Goal: Task Accomplishment & Management: Manage account settings

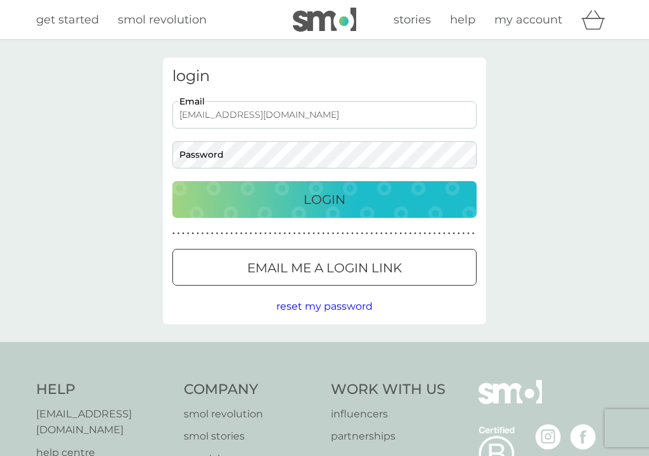
type input "fredianilisa@hotmail.com"
click at [325, 199] on button "Login" at bounding box center [324, 199] width 304 height 37
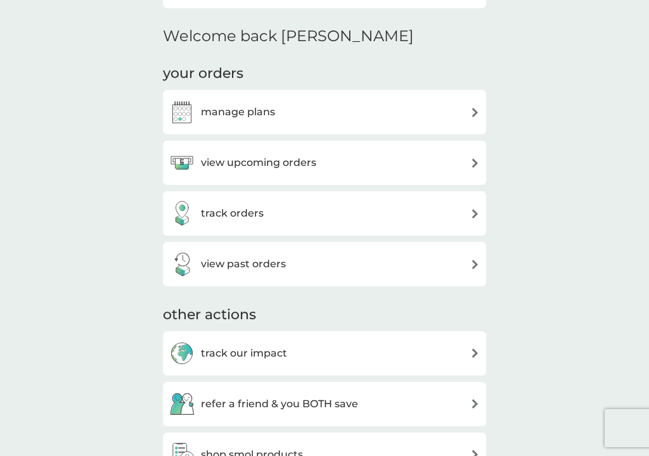
scroll to position [295, 0]
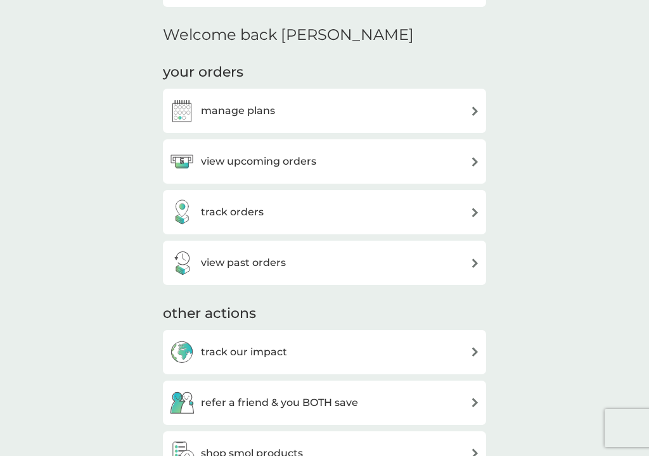
click at [472, 106] on img at bounding box center [475, 111] width 10 height 10
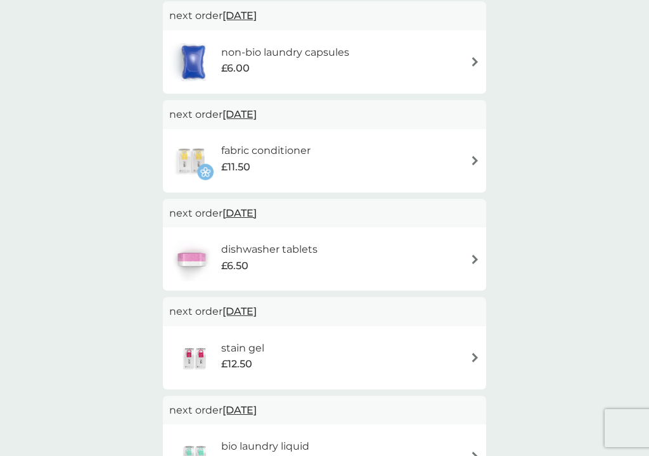
scroll to position [250, 0]
click at [474, 157] on img at bounding box center [475, 161] width 10 height 10
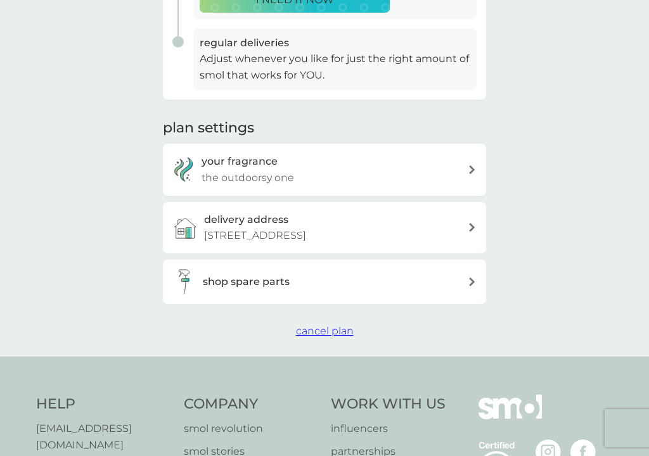
scroll to position [337, 0]
click at [342, 325] on span "cancel plan" at bounding box center [325, 331] width 58 height 12
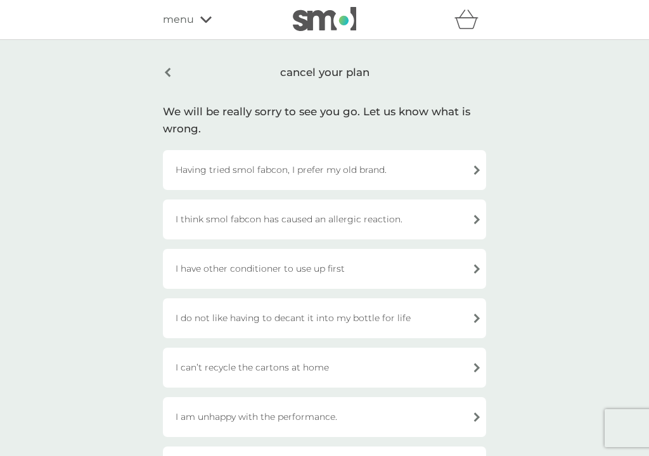
click at [464, 168] on div "Having tried smol fabcon, I prefer my old brand." at bounding box center [324, 170] width 323 height 40
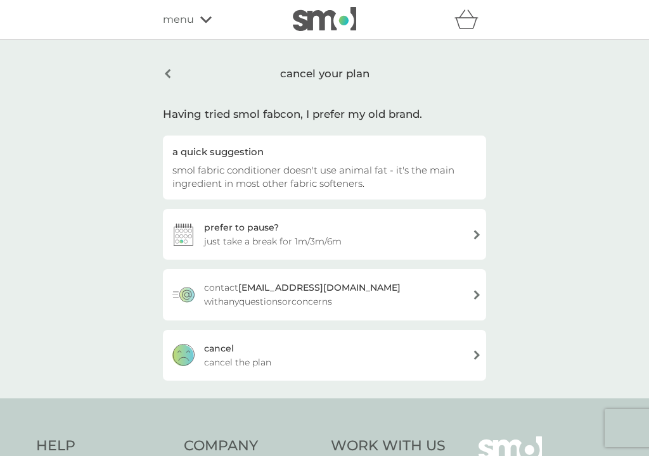
click at [396, 359] on div "[PERSON_NAME] the plan" at bounding box center [324, 355] width 323 height 51
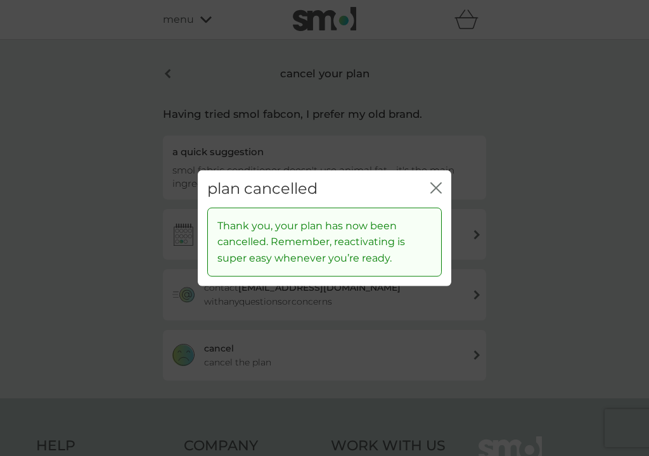
click at [437, 189] on icon "close" at bounding box center [435, 188] width 11 height 11
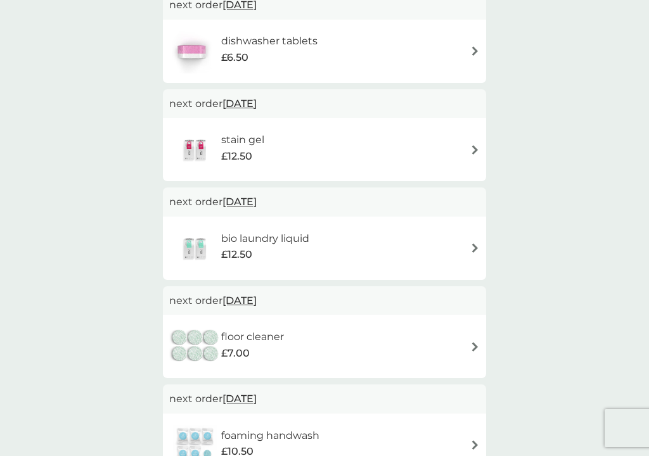
scroll to position [368, 0]
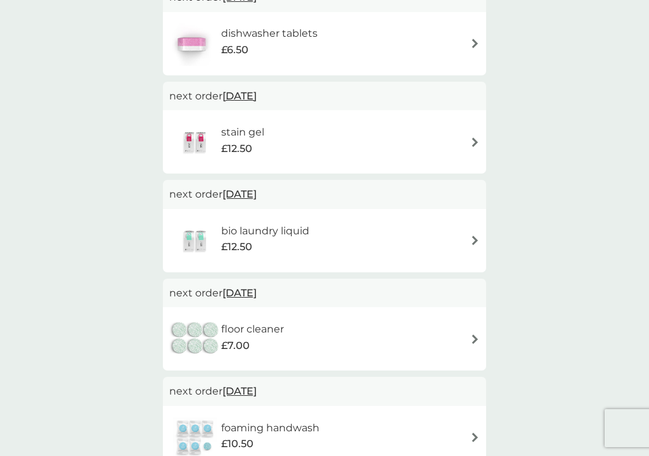
click at [472, 238] on img at bounding box center [475, 241] width 10 height 10
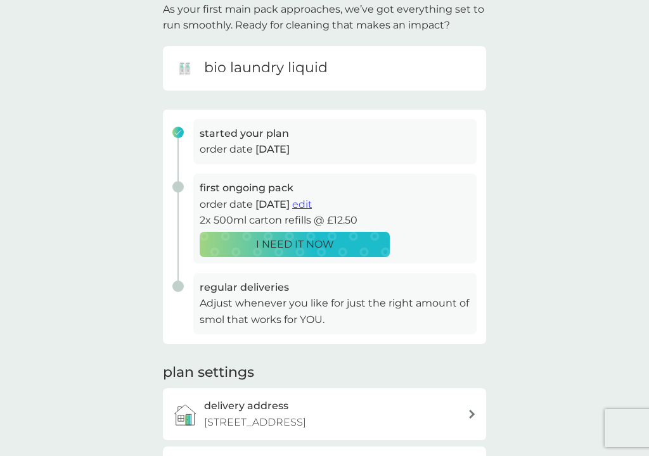
scroll to position [89, 0]
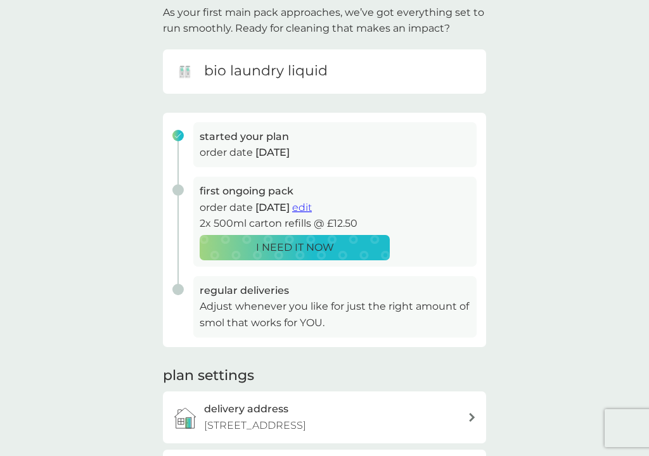
click at [312, 206] on span "edit" at bounding box center [302, 208] width 20 height 12
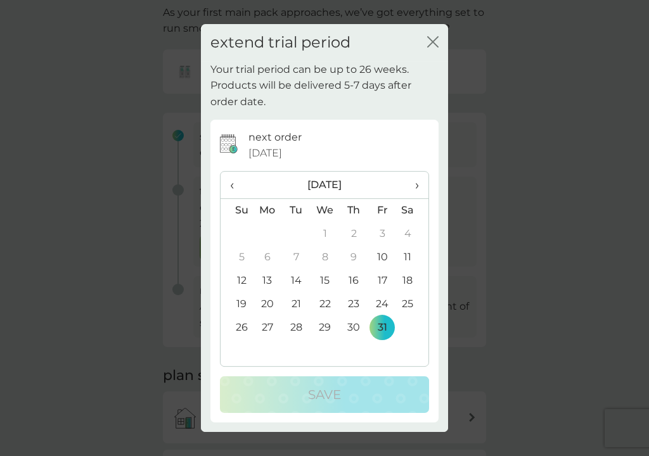
click at [416, 184] on span "›" at bounding box center [412, 185] width 13 height 27
click at [323, 325] on td "31" at bounding box center [325, 327] width 29 height 23
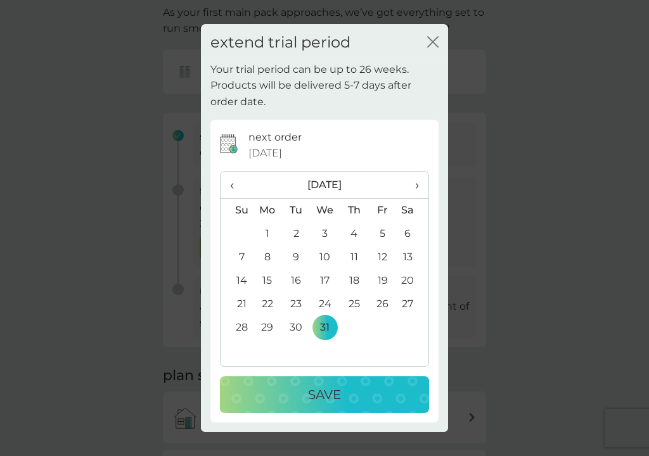
click at [323, 402] on p "Save" at bounding box center [324, 395] width 33 height 20
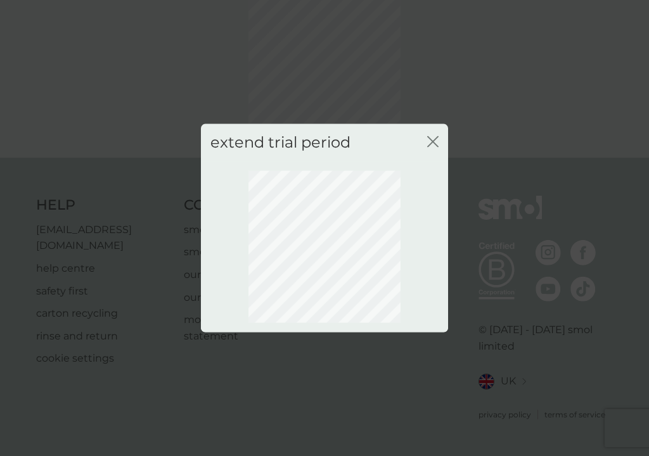
scroll to position [74, 0]
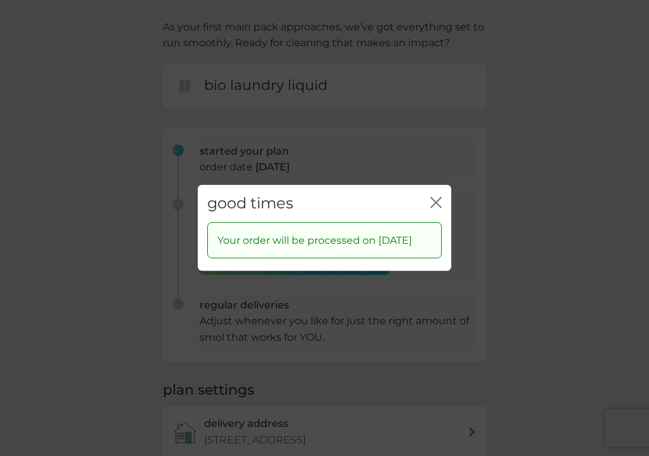
click at [98, 259] on div "good times close Your order will be processed on [DATE]" at bounding box center [324, 228] width 649 height 456
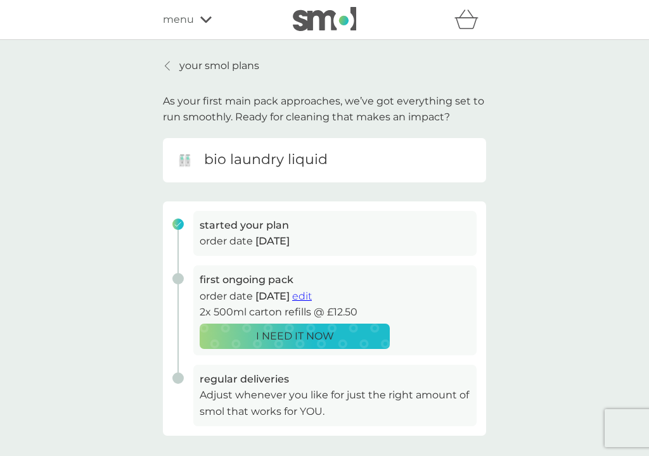
scroll to position [0, 0]
click at [171, 64] on div at bounding box center [168, 66] width 9 height 10
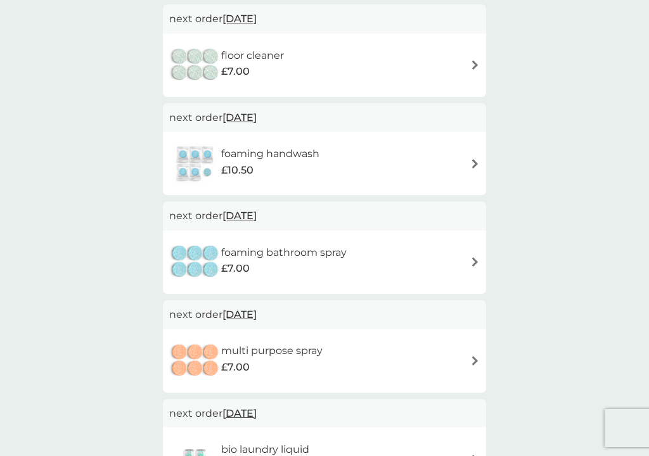
scroll to position [542, 0]
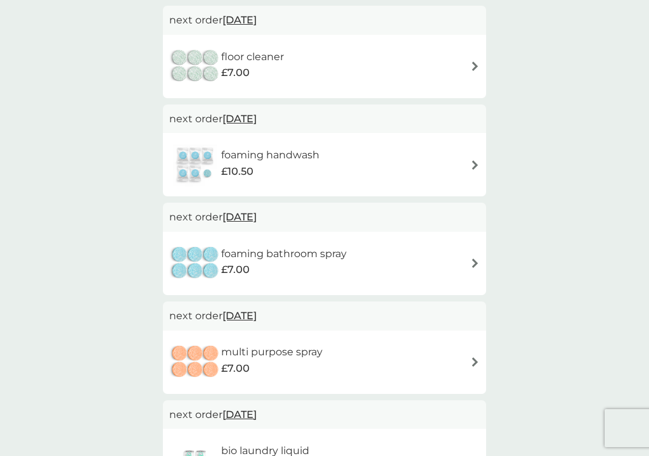
click at [474, 61] on img at bounding box center [475, 66] width 10 height 10
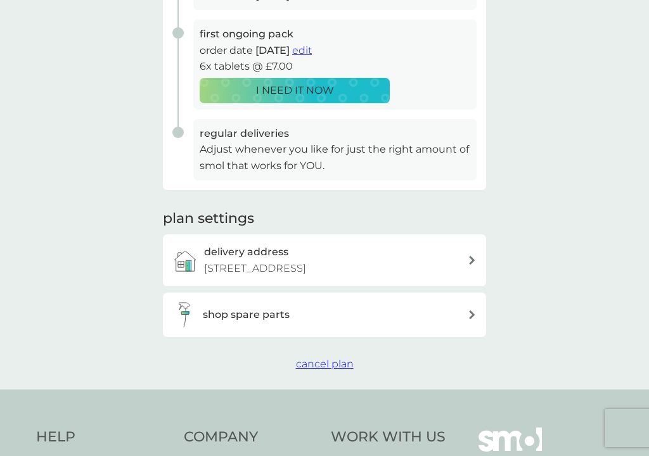
scroll to position [247, 0]
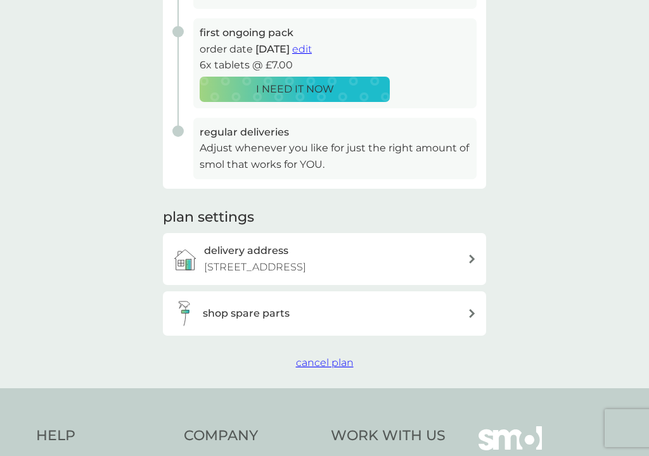
click at [317, 357] on span "cancel plan" at bounding box center [325, 363] width 58 height 12
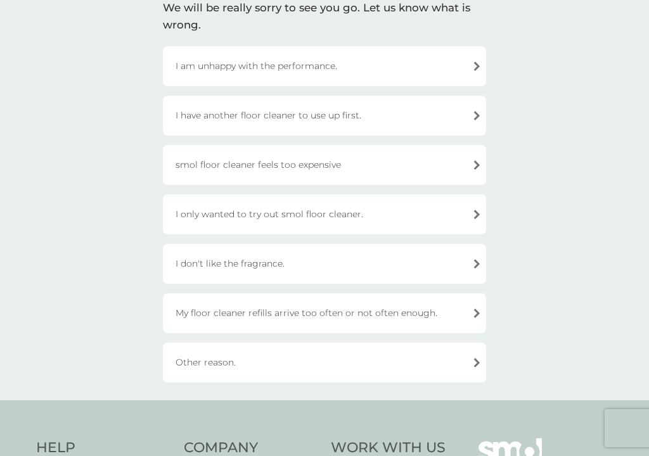
scroll to position [105, 0]
click at [383, 359] on div "Other reason." at bounding box center [324, 362] width 323 height 40
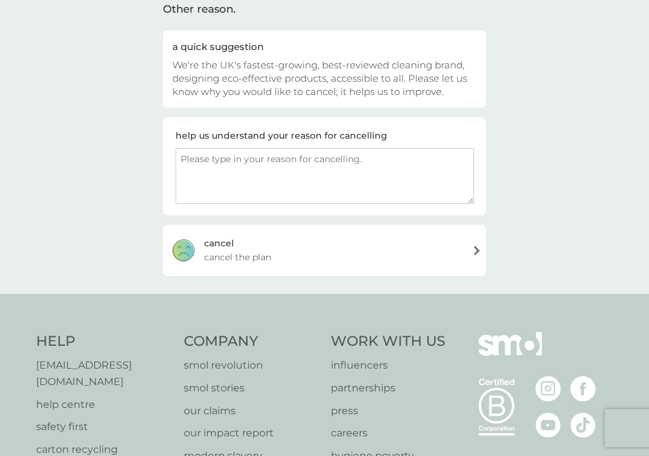
click at [315, 162] on textarea at bounding box center [325, 176] width 299 height 56
type textarea "I prefer my other floor cleaner brand"
click at [307, 252] on div "[PERSON_NAME] the plan" at bounding box center [324, 250] width 323 height 51
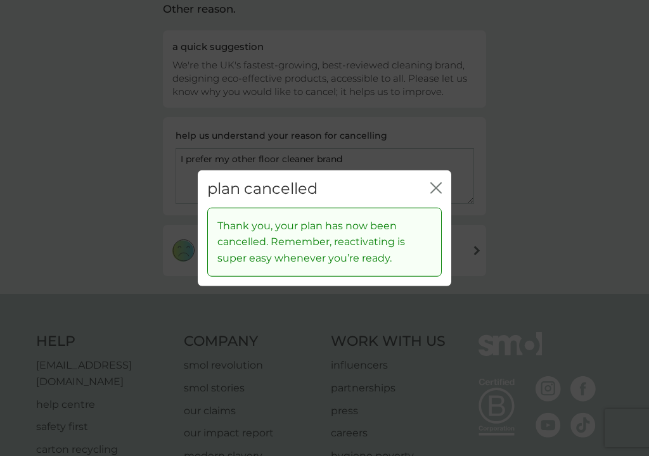
click at [437, 191] on icon "close" at bounding box center [438, 188] width 5 height 10
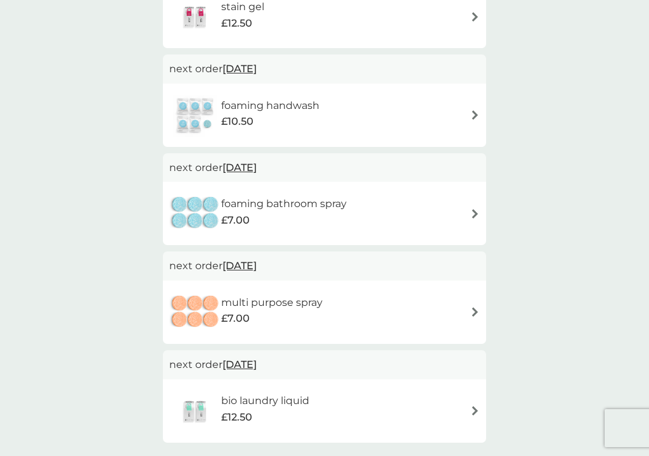
scroll to position [505, 0]
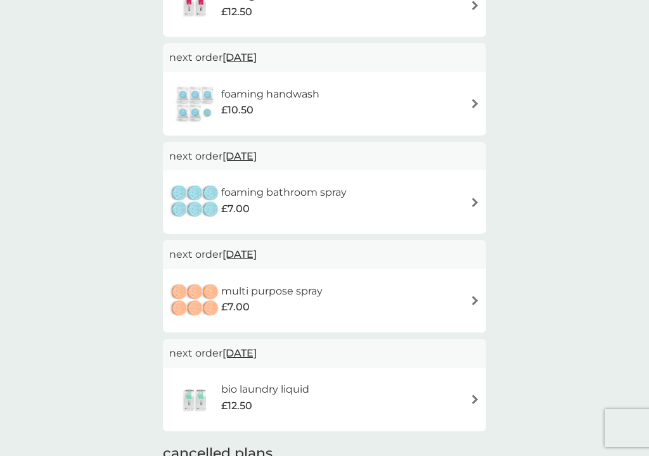
click at [470, 100] on div "foaming handwash £10.50" at bounding box center [324, 104] width 311 height 44
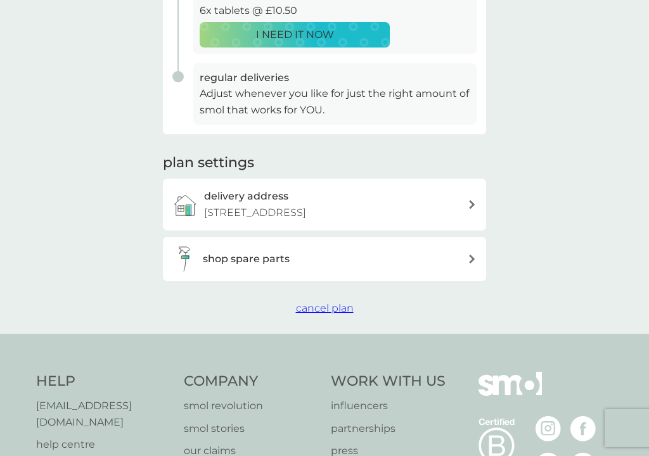
scroll to position [304, 0]
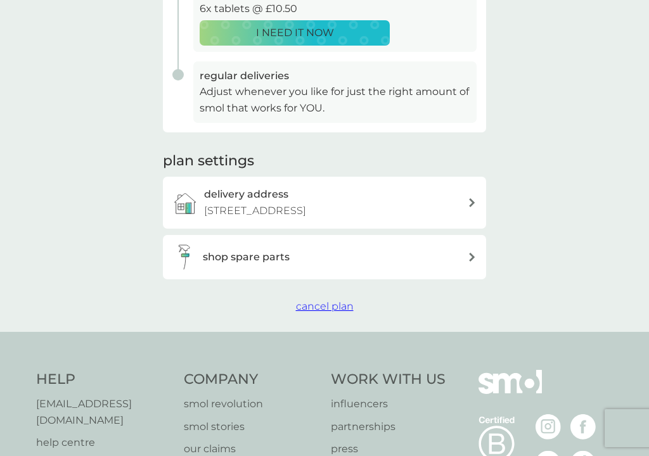
click at [323, 302] on span "cancel plan" at bounding box center [325, 306] width 58 height 12
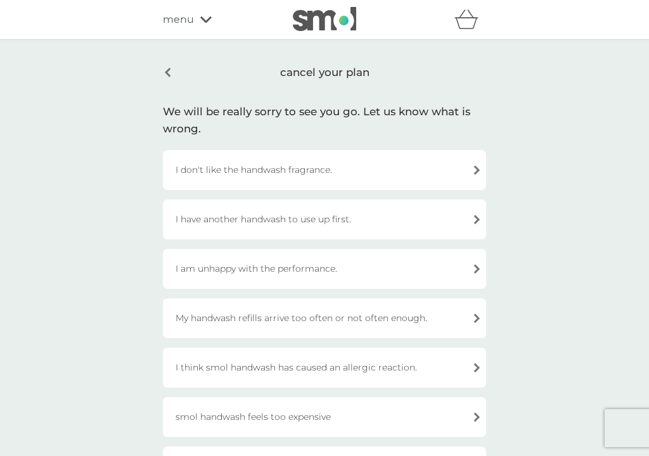
click at [361, 269] on div "I am unhappy with the performance." at bounding box center [324, 269] width 323 height 40
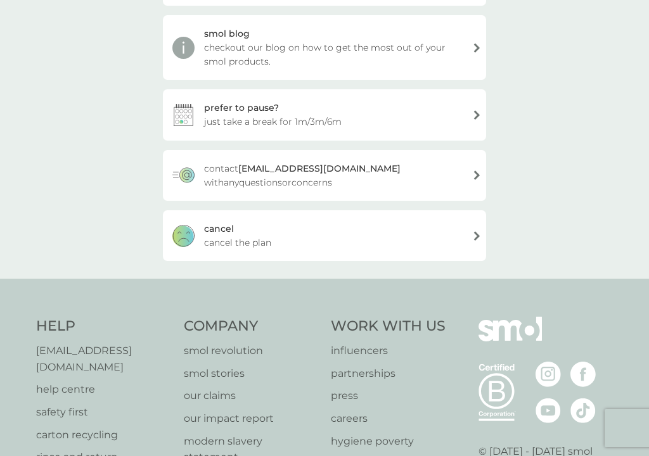
scroll to position [221, 0]
click at [340, 233] on div "[PERSON_NAME] the plan" at bounding box center [324, 235] width 323 height 51
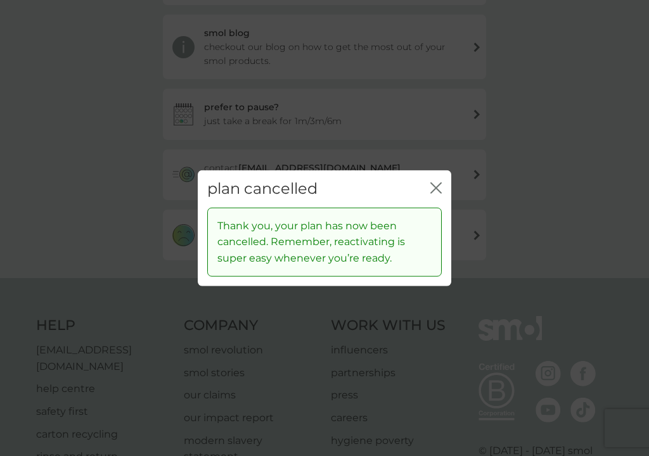
click at [108, 162] on div "plan cancelled close Thank you, your plan has now been cancelled. Remember, rea…" at bounding box center [324, 228] width 649 height 456
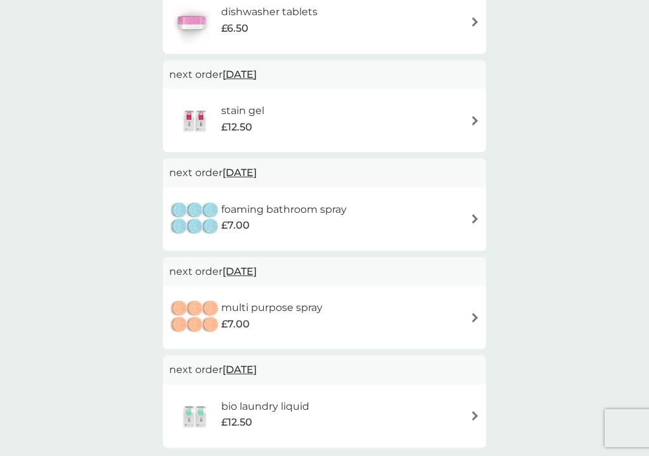
scroll to position [387, 0]
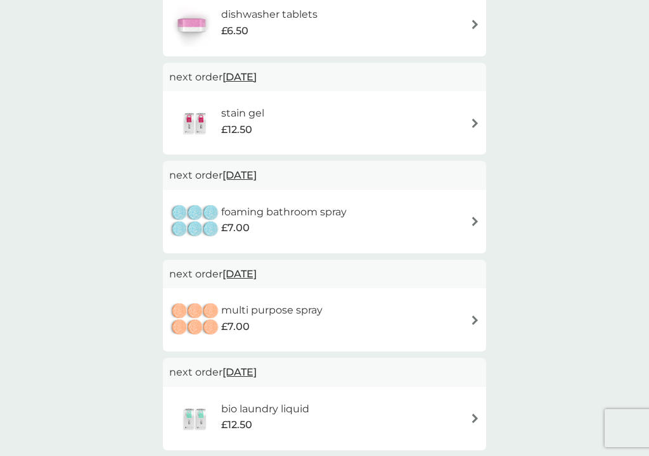
click at [473, 217] on img at bounding box center [475, 222] width 10 height 10
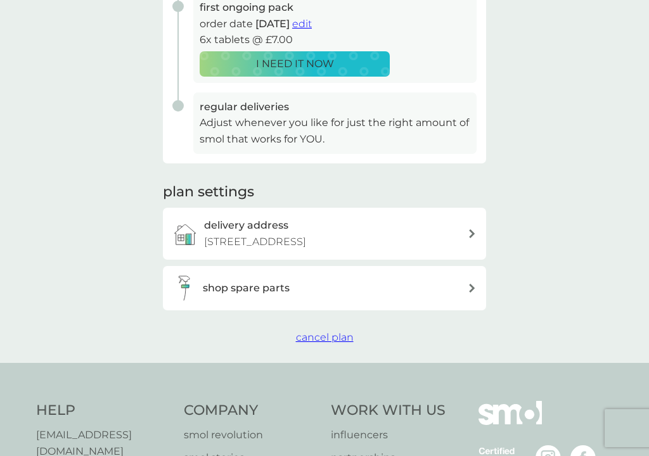
scroll to position [274, 0]
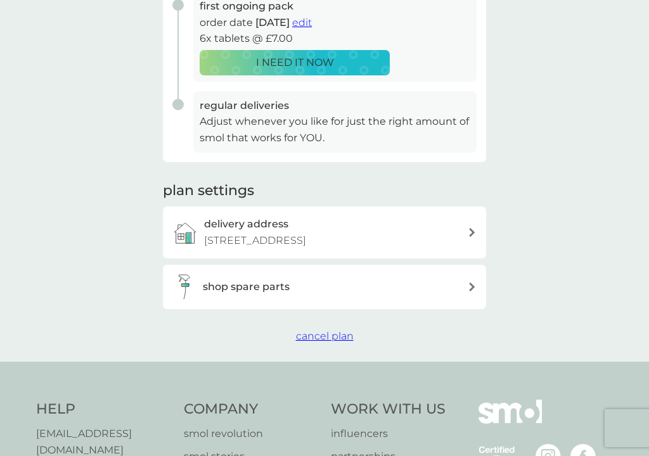
click at [327, 332] on span "cancel plan" at bounding box center [325, 336] width 58 height 12
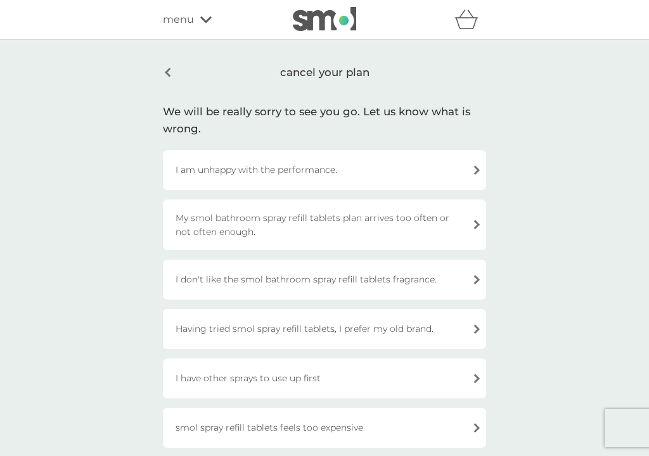
click at [169, 72] on div "cancel your plan" at bounding box center [324, 73] width 323 height 30
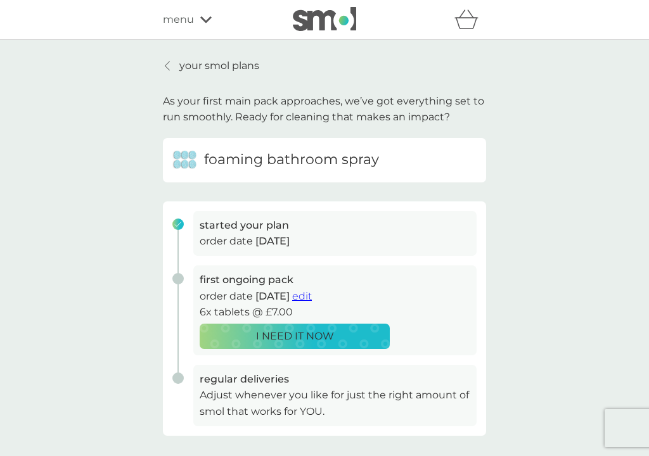
click at [312, 293] on span "edit" at bounding box center [302, 296] width 20 height 12
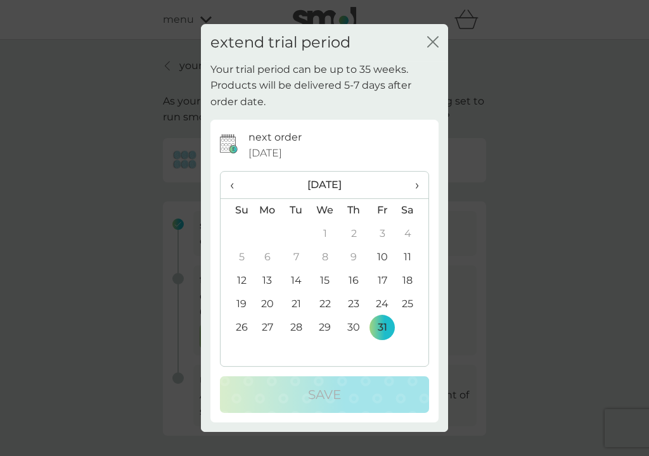
click at [416, 188] on span "›" at bounding box center [412, 185] width 13 height 27
click at [326, 327] on td "31" at bounding box center [325, 327] width 29 height 23
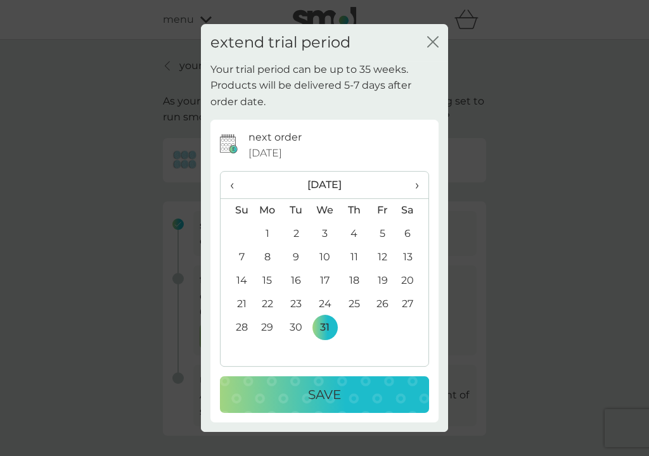
click at [316, 394] on p "Save" at bounding box center [324, 395] width 33 height 20
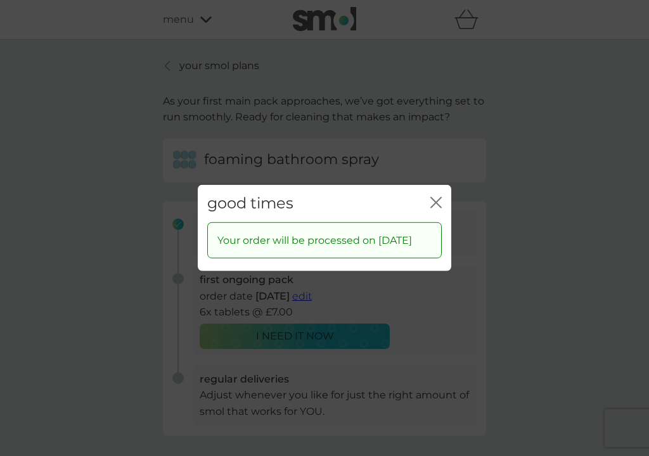
click at [124, 314] on div "good times close Your order will be processed on [DATE]" at bounding box center [324, 228] width 649 height 456
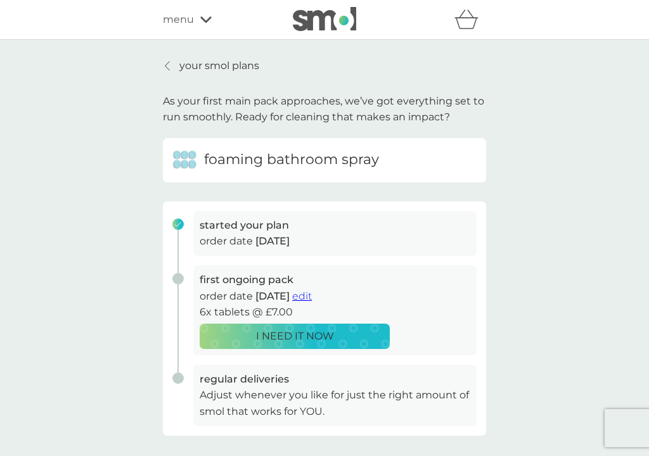
click at [216, 63] on p "your smol plans" at bounding box center [219, 66] width 80 height 16
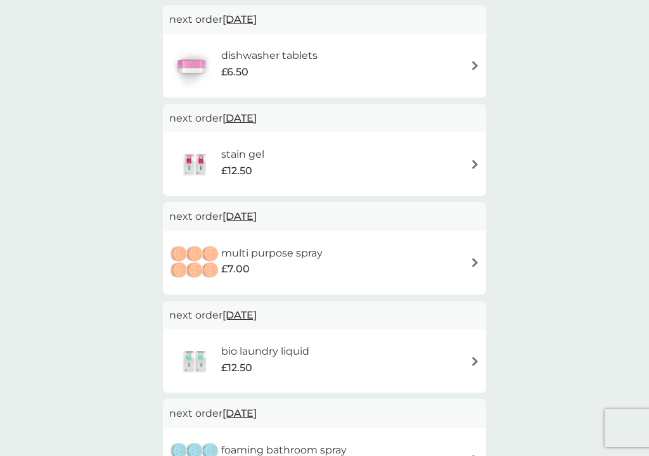
scroll to position [347, 0]
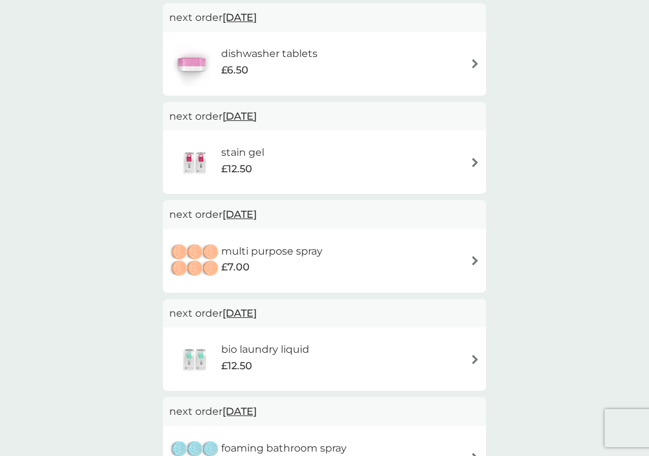
click at [474, 158] on img at bounding box center [475, 163] width 10 height 10
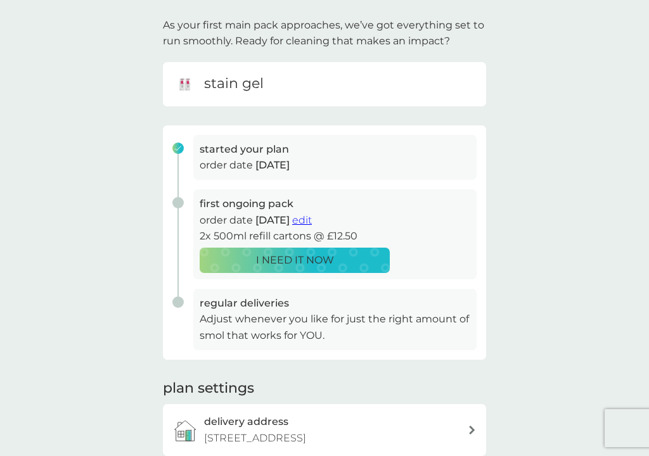
scroll to position [74, 0]
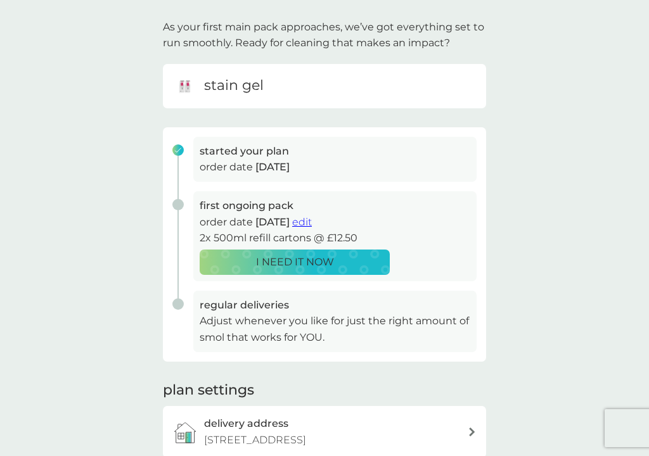
click at [312, 219] on span "edit" at bounding box center [302, 222] width 20 height 12
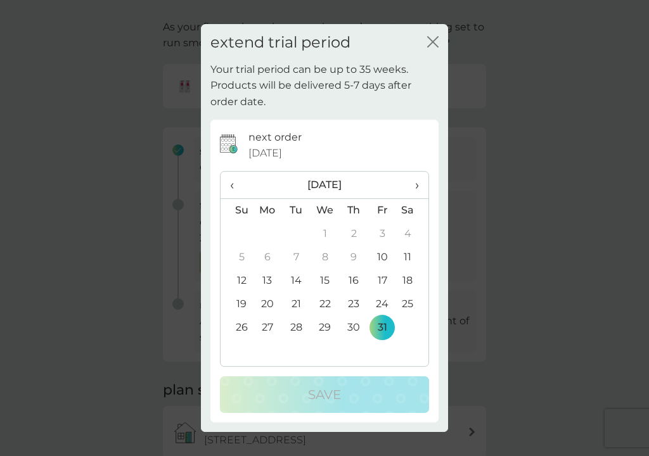
click at [418, 185] on span "›" at bounding box center [412, 185] width 13 height 27
click at [269, 231] on td "1" at bounding box center [267, 233] width 29 height 23
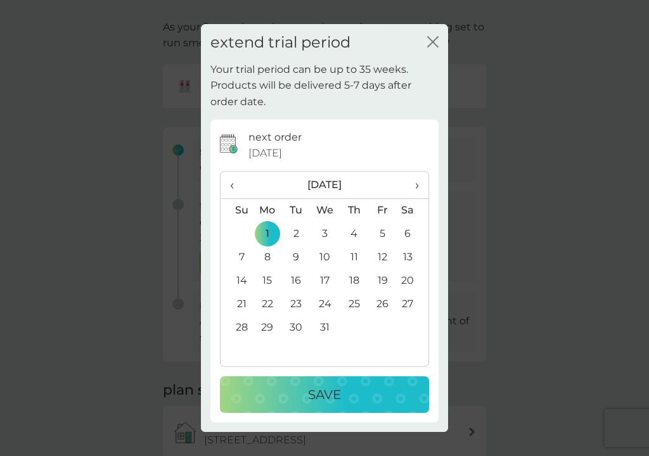
click at [311, 392] on p "Save" at bounding box center [324, 395] width 33 height 20
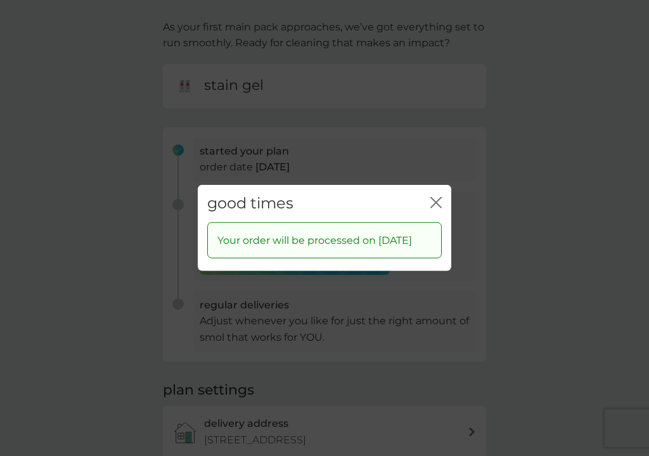
click at [117, 256] on div "good times close Your order will be processed on [DATE]" at bounding box center [324, 228] width 649 height 456
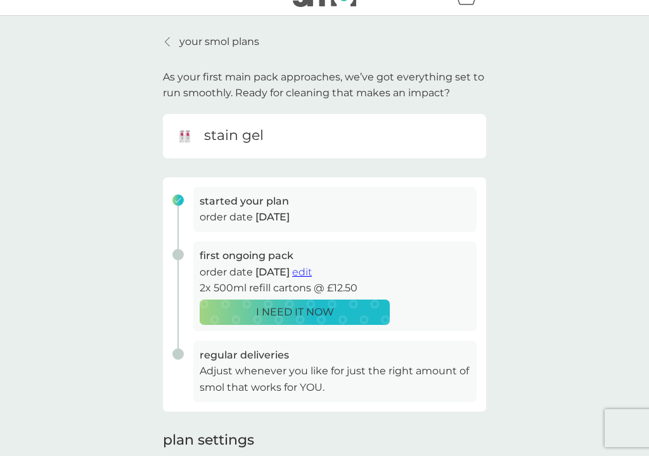
scroll to position [9, 0]
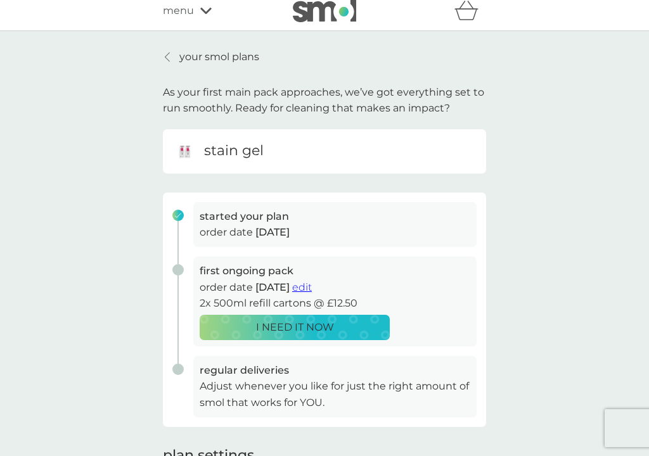
click at [200, 56] on p "your smol plans" at bounding box center [219, 57] width 80 height 16
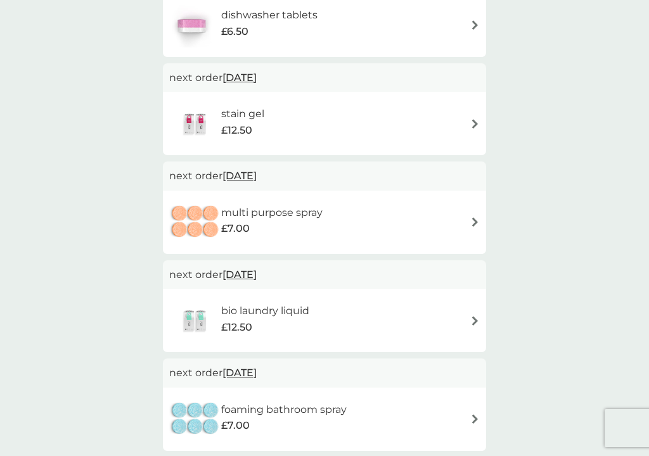
scroll to position [391, 0]
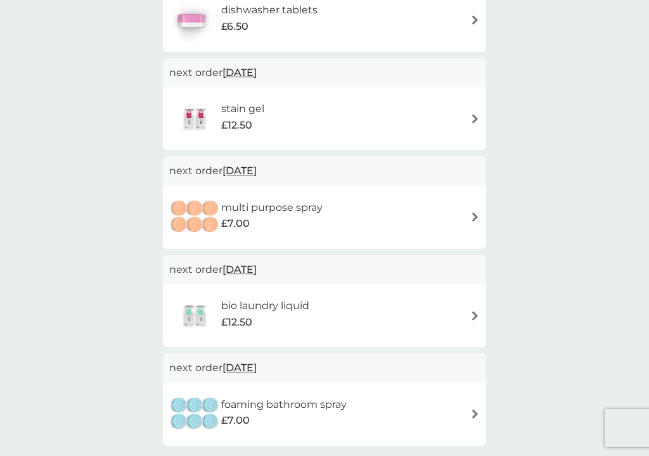
click at [454, 214] on div "multi purpose spray £7.00" at bounding box center [324, 217] width 311 height 44
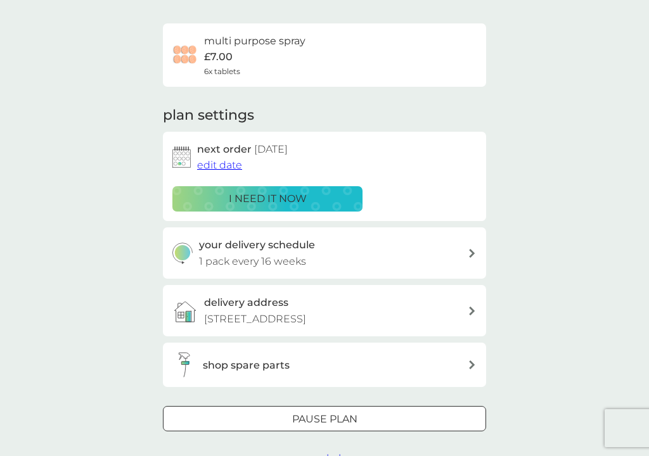
scroll to position [82, 0]
click at [233, 163] on span "edit date" at bounding box center [219, 166] width 45 height 12
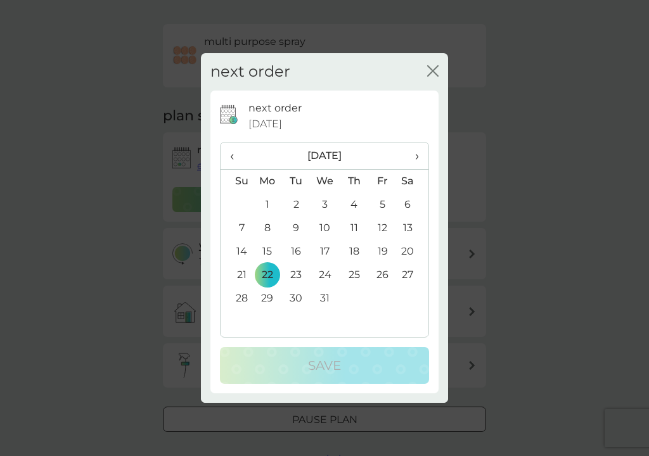
click at [416, 156] on span "›" at bounding box center [412, 156] width 13 height 27
click at [356, 206] on td "1" at bounding box center [354, 204] width 29 height 23
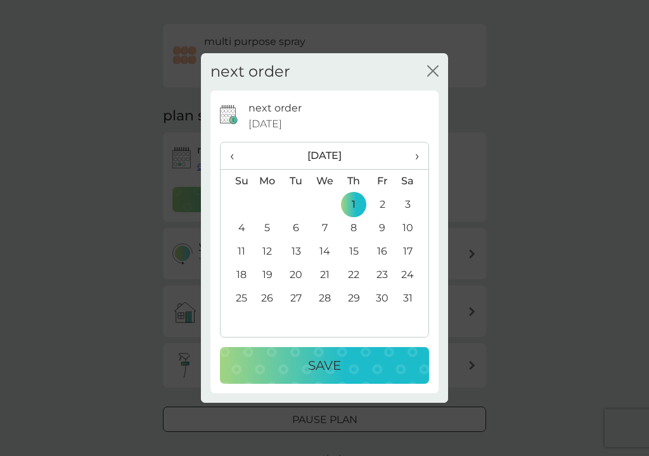
click at [332, 360] on p "Save" at bounding box center [324, 366] width 33 height 20
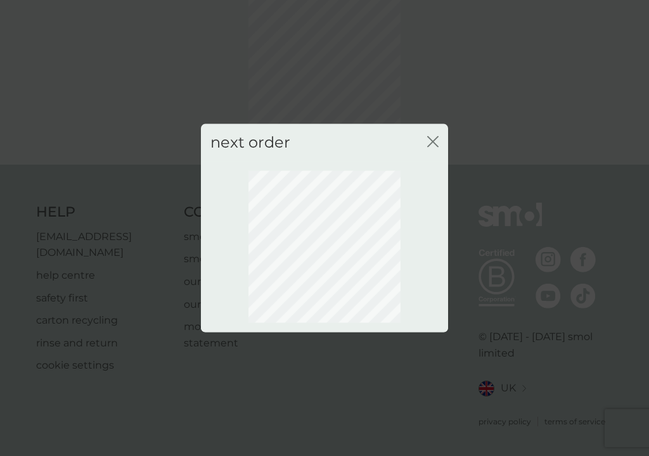
scroll to position [74, 0]
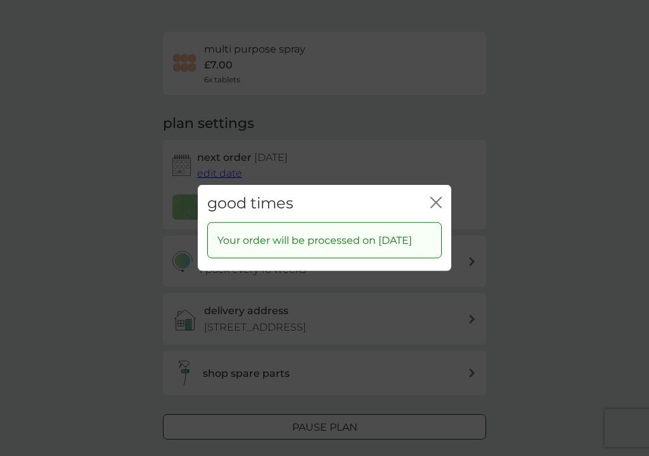
click at [147, 125] on div "good times close Your order will be processed on [DATE]" at bounding box center [324, 228] width 649 height 456
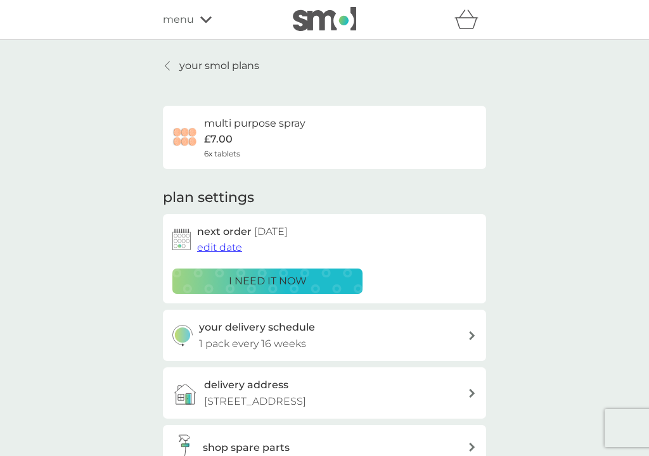
scroll to position [0, 0]
click at [194, 60] on p "your smol plans" at bounding box center [219, 66] width 80 height 16
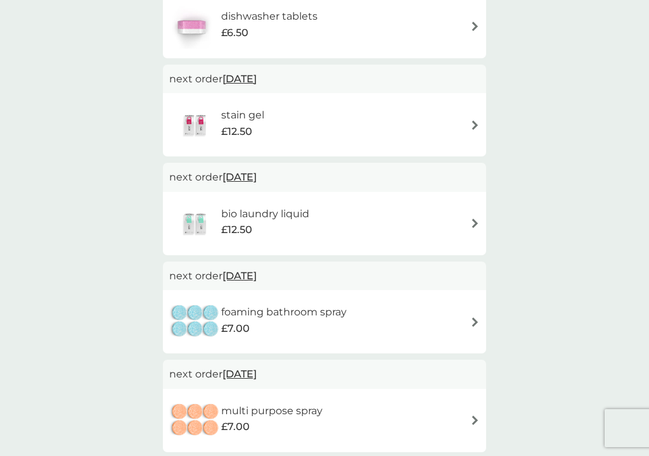
scroll to position [387, 0]
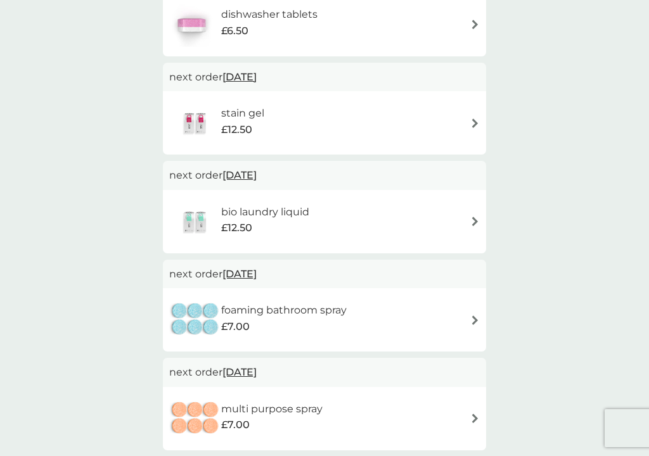
click at [351, 218] on div "bio laundry liquid £12.50" at bounding box center [324, 222] width 311 height 44
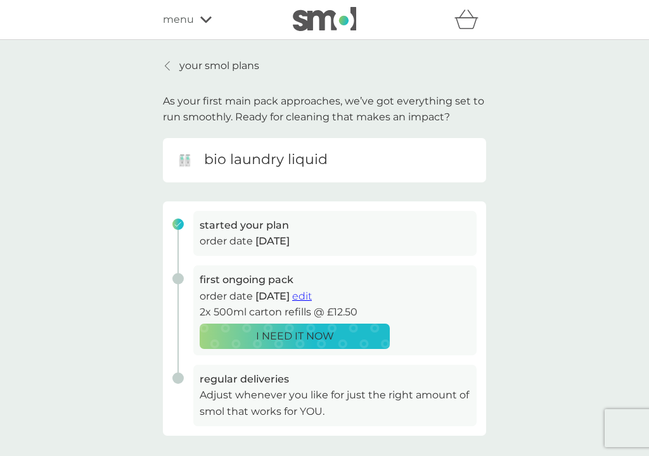
click at [312, 296] on span "edit" at bounding box center [302, 296] width 20 height 12
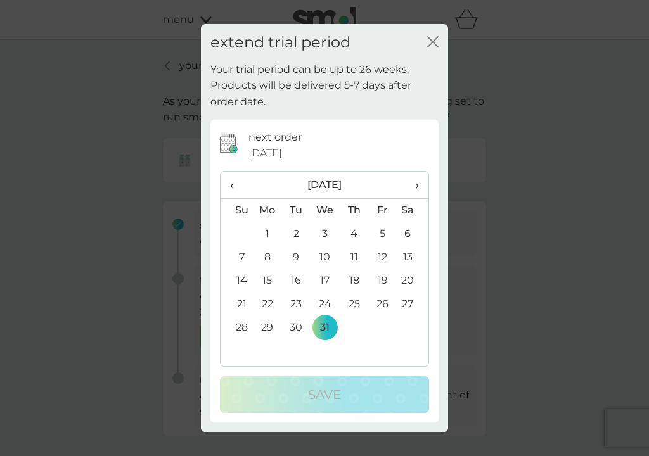
click at [416, 185] on span "›" at bounding box center [412, 185] width 13 height 27
click at [354, 233] on td "1" at bounding box center [354, 233] width 29 height 23
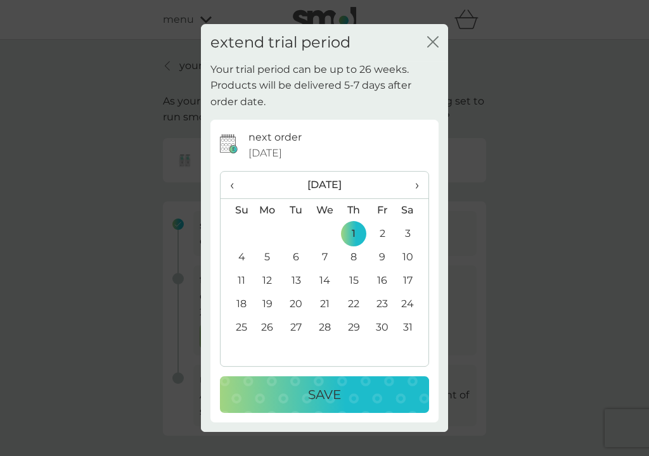
click at [327, 394] on p "Save" at bounding box center [324, 395] width 33 height 20
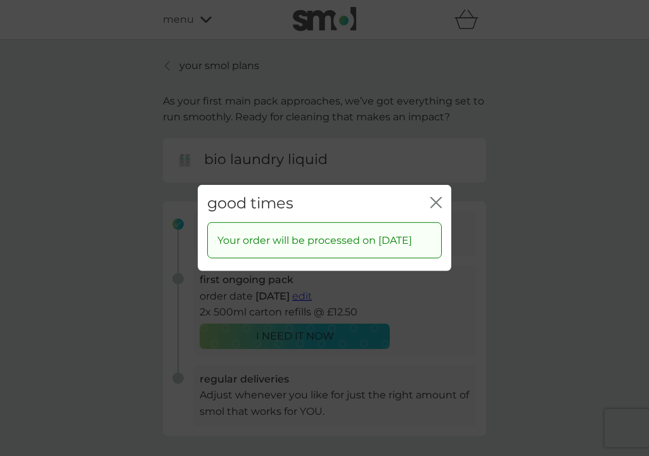
click at [87, 151] on div "good times close Your order will be processed on [DATE]" at bounding box center [324, 228] width 649 height 456
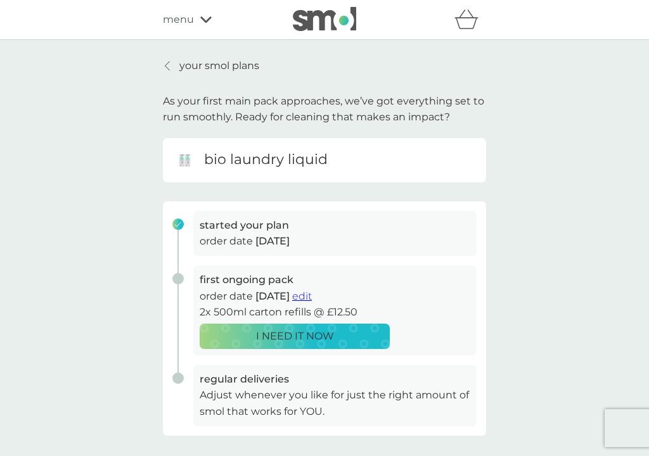
click at [207, 61] on p "your smol plans" at bounding box center [219, 66] width 80 height 16
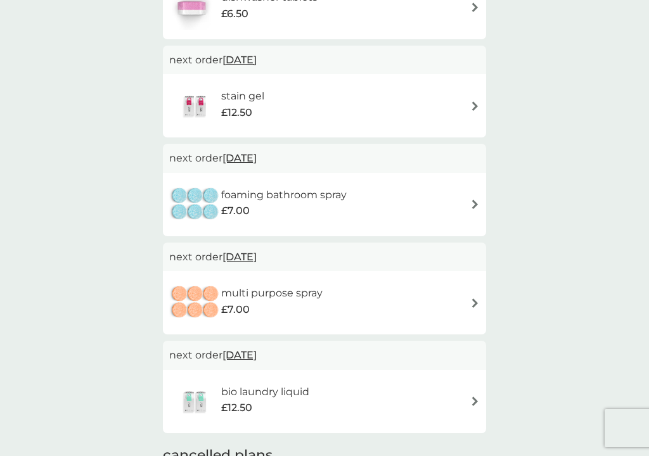
scroll to position [420, 0]
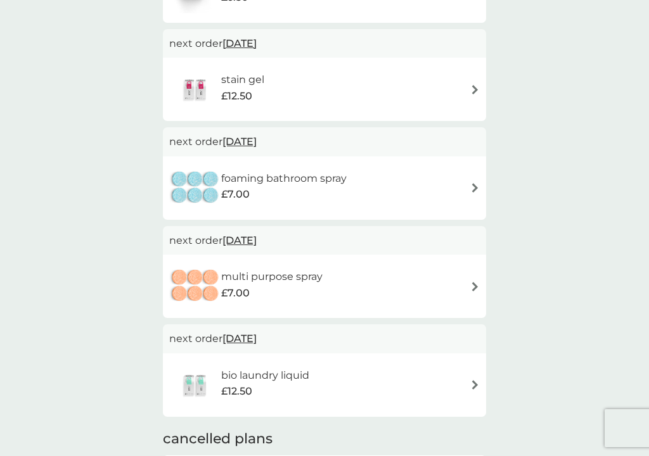
click at [442, 183] on div "foaming bathroom spray £7.00" at bounding box center [324, 188] width 311 height 44
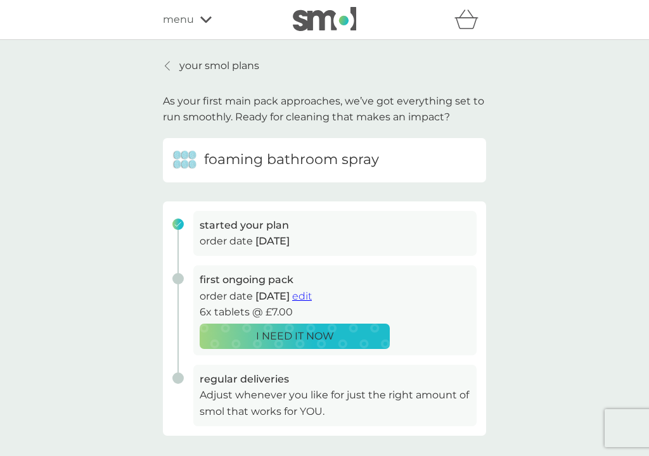
click at [312, 295] on span "edit" at bounding box center [302, 296] width 20 height 12
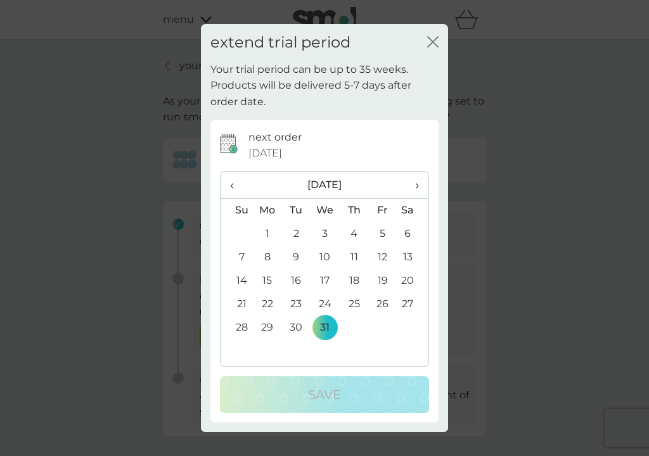
click at [420, 183] on th "›" at bounding box center [413, 185] width 32 height 27
click at [354, 231] on td "1" at bounding box center [354, 233] width 29 height 23
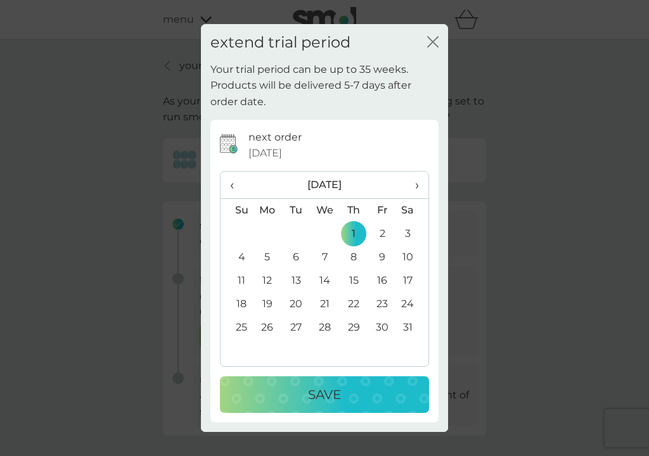
click at [319, 392] on p "Save" at bounding box center [324, 395] width 33 height 20
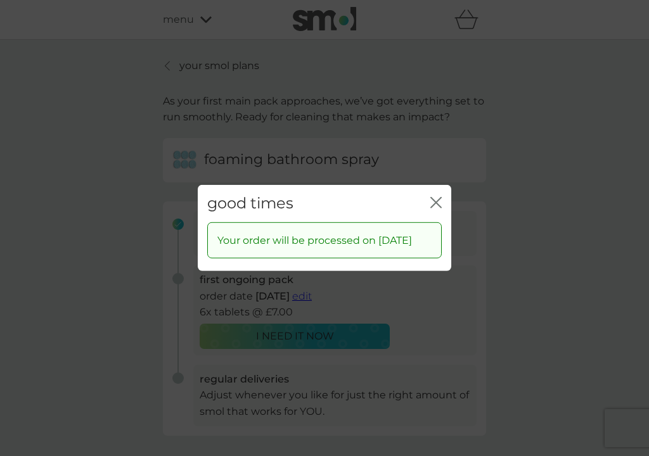
click at [136, 198] on div "good times close Your order will be processed on [DATE]" at bounding box center [324, 228] width 649 height 456
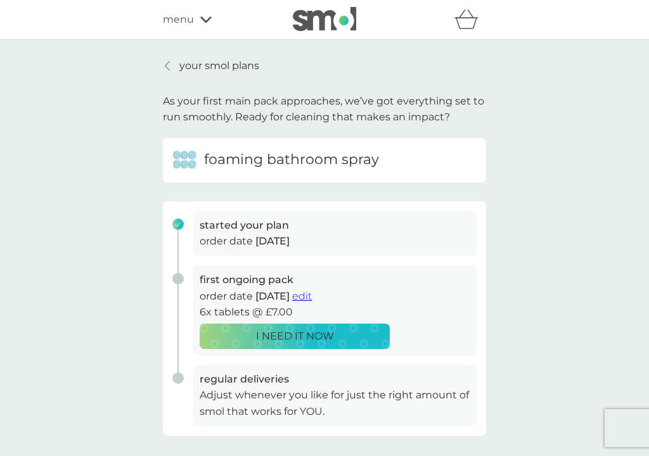
click at [211, 65] on p "your smol plans" at bounding box center [219, 66] width 80 height 16
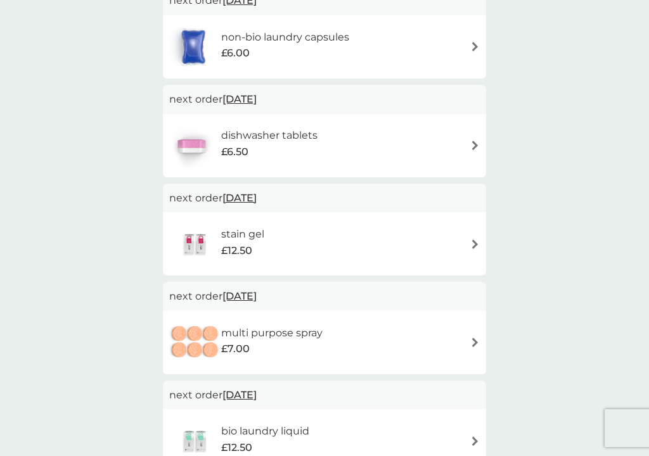
scroll to position [261, 0]
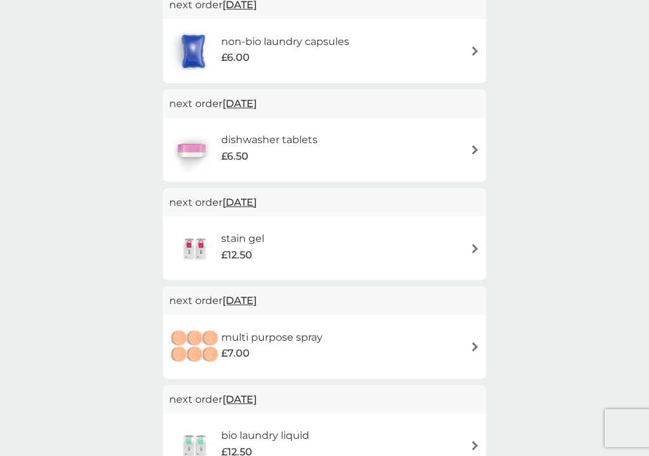
click at [383, 236] on div "stain gel £12.50" at bounding box center [324, 248] width 311 height 44
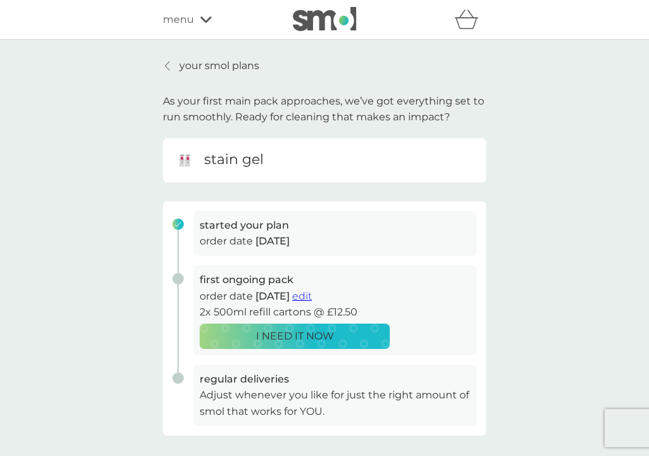
click at [312, 294] on span "edit" at bounding box center [302, 296] width 20 height 12
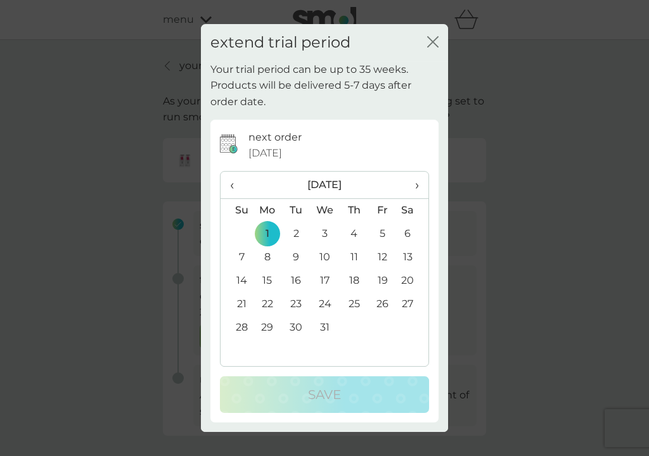
click at [420, 184] on th "›" at bounding box center [413, 185] width 32 height 27
click at [352, 235] on td "1" at bounding box center [354, 233] width 29 height 23
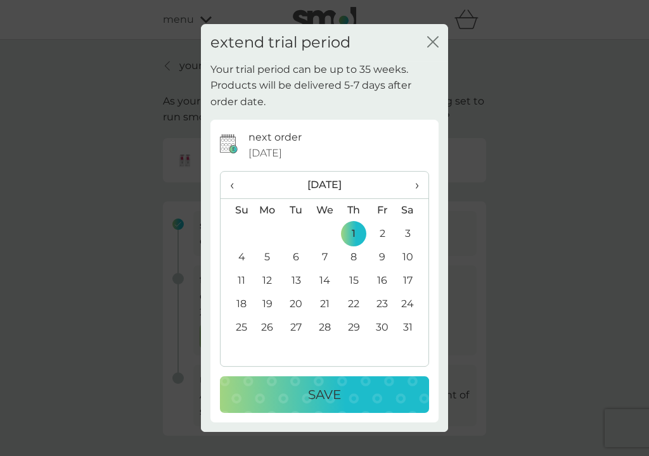
click at [331, 393] on p "Save" at bounding box center [324, 395] width 33 height 20
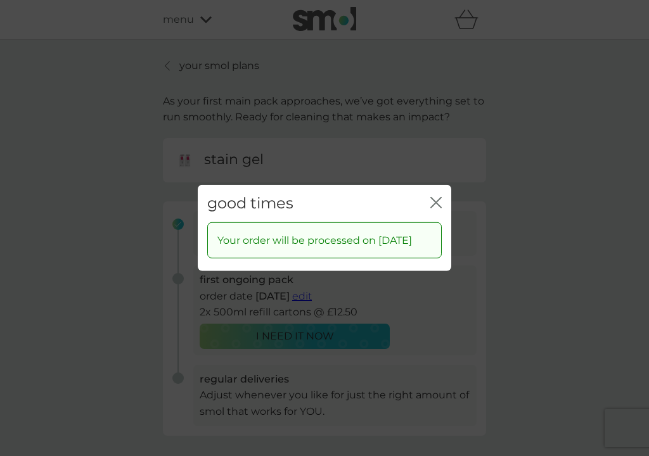
click at [117, 164] on div "good times close Your order will be processed on [DATE]" at bounding box center [324, 228] width 649 height 456
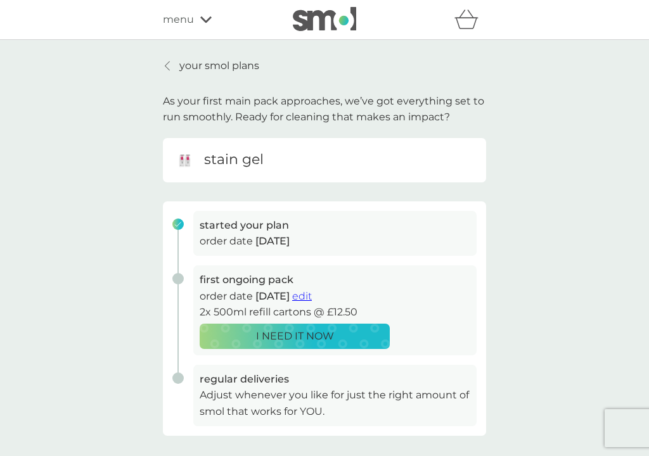
click at [229, 61] on p "your smol plans" at bounding box center [219, 66] width 80 height 16
